Goal: Entertainment & Leisure: Browse casually

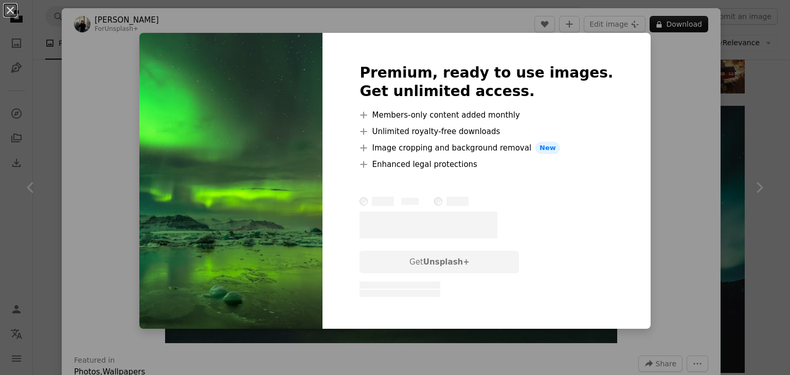
scroll to position [1362, 0]
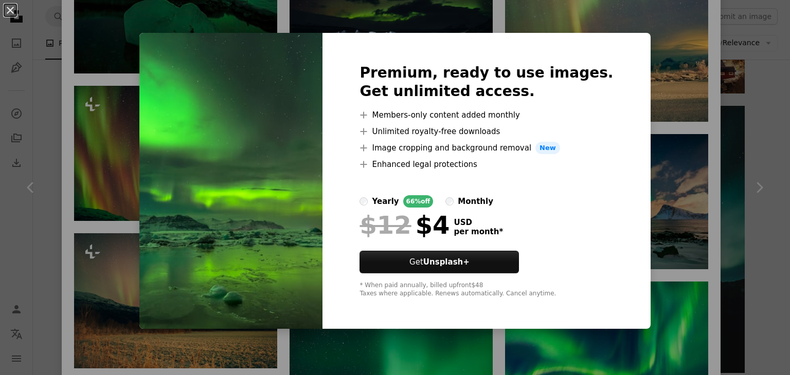
click at [650, 47] on div "An X shape Premium, ready to use images. Get unlimited access. A plus sign Memb…" at bounding box center [395, 187] width 790 height 375
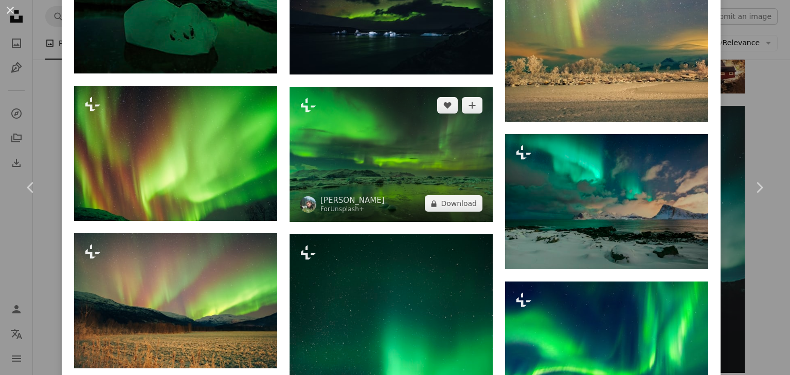
click at [378, 137] on img at bounding box center [391, 154] width 203 height 135
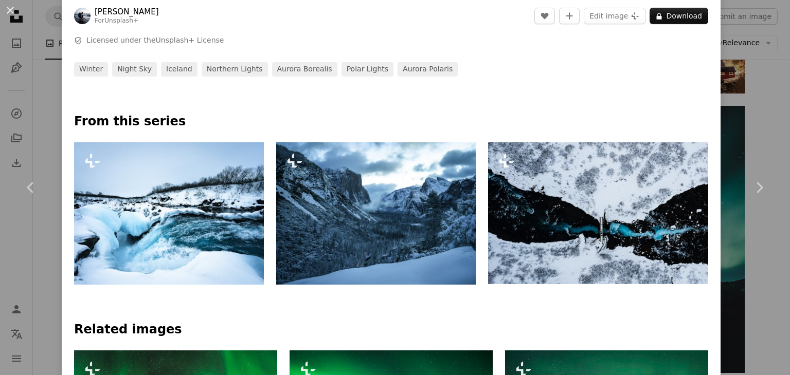
scroll to position [381, 0]
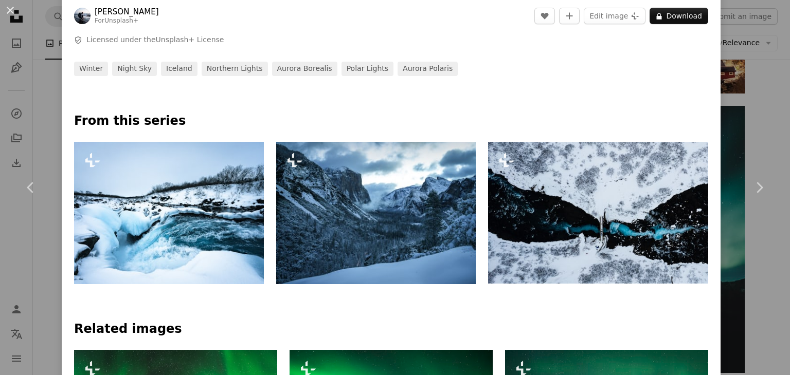
click at [406, 228] on img at bounding box center [375, 213] width 199 height 142
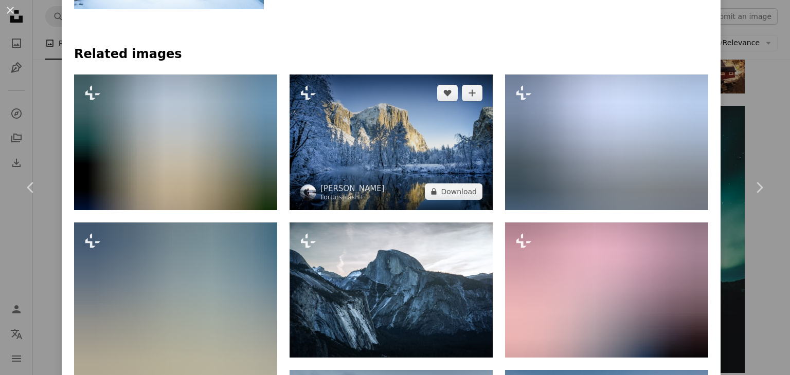
scroll to position [720, 0]
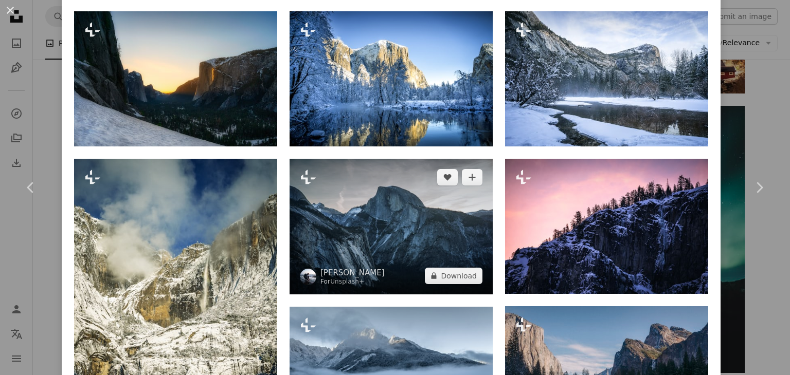
click at [396, 229] on img at bounding box center [391, 227] width 203 height 136
